Goal: Check status

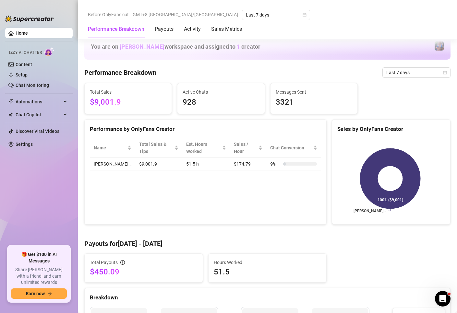
scroll to position [227, 0]
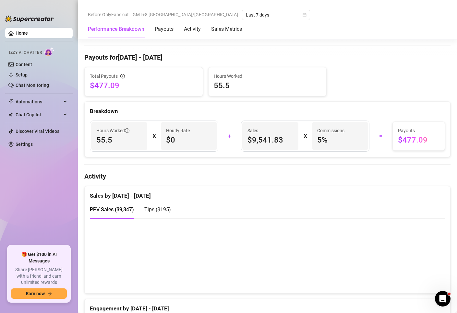
scroll to position [195, 0]
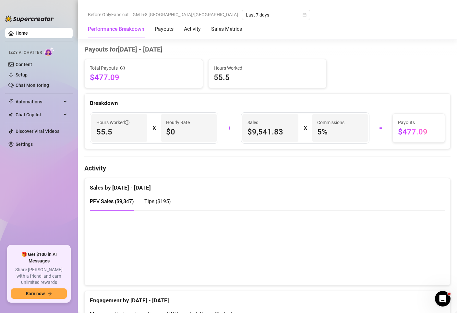
click at [399, 301] on div "Engagement by [DATE] - [DATE]" at bounding box center [267, 298] width 355 height 14
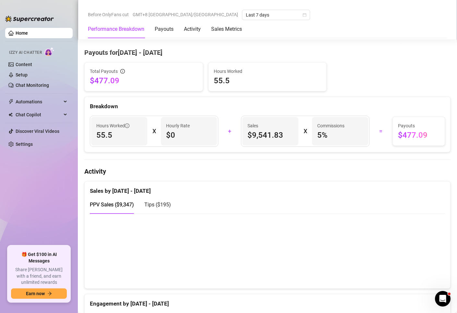
scroll to position [195, 0]
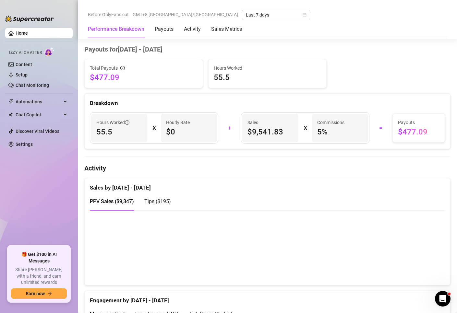
click at [320, 304] on div "Engagement by [DATE] - [DATE]" at bounding box center [267, 298] width 355 height 14
